Goal: Entertainment & Leisure: Consume media (video, audio)

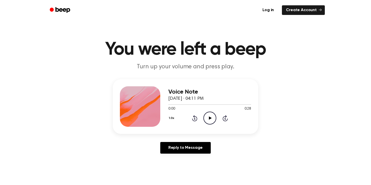
click at [210, 117] on icon at bounding box center [210, 117] width 3 height 3
click at [212, 114] on icon "Play Audio" at bounding box center [210, 117] width 13 height 13
